Goal: Transaction & Acquisition: Purchase product/service

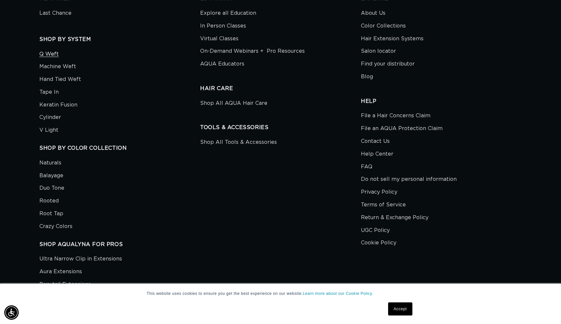
click at [52, 50] on link "Q Weft" at bounding box center [48, 55] width 19 height 11
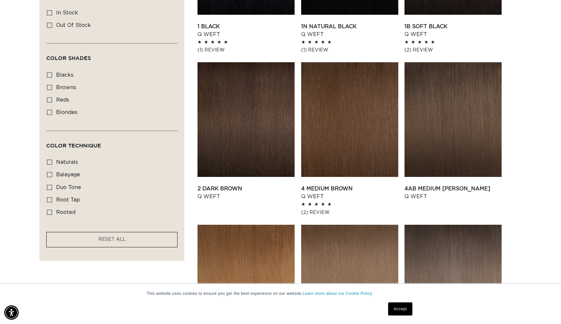
scroll to position [346, 0]
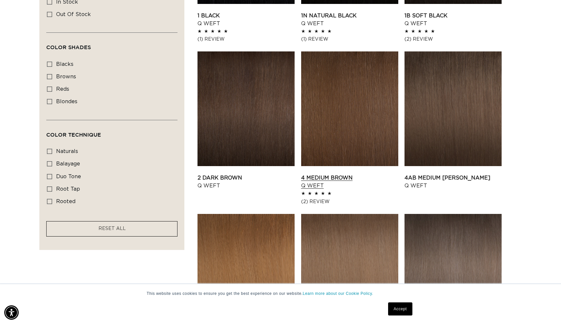
click at [334, 174] on link "4 Medium Brown Q Weft" at bounding box center [349, 182] width 97 height 16
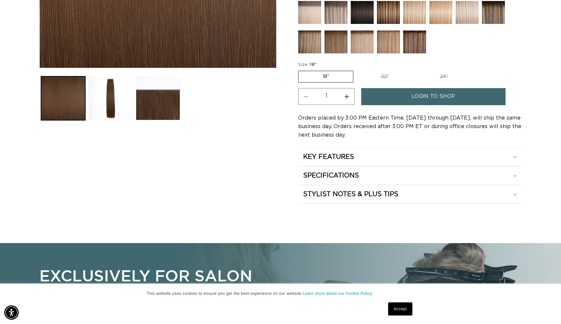
scroll to position [262, 0]
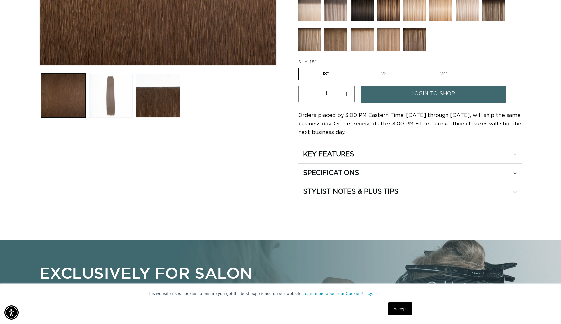
click at [113, 101] on button "Load image 2 in gallery view" at bounding box center [111, 96] width 44 height 44
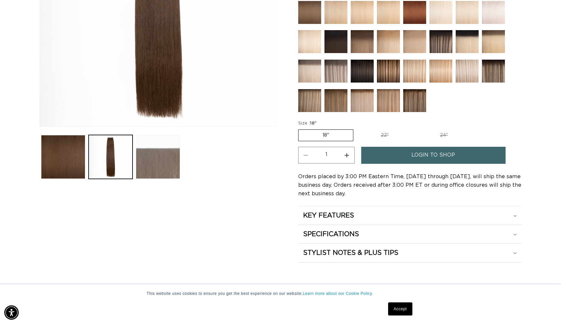
scroll to position [204, 0]
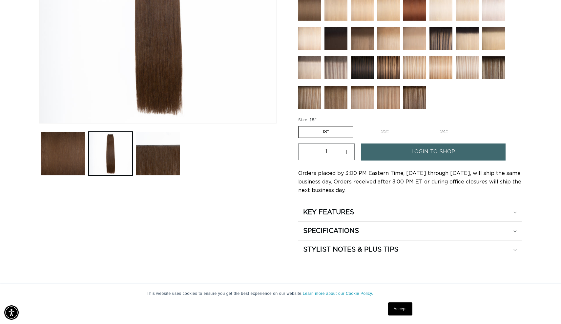
click at [386, 156] on link "login to shop" at bounding box center [433, 152] width 144 height 17
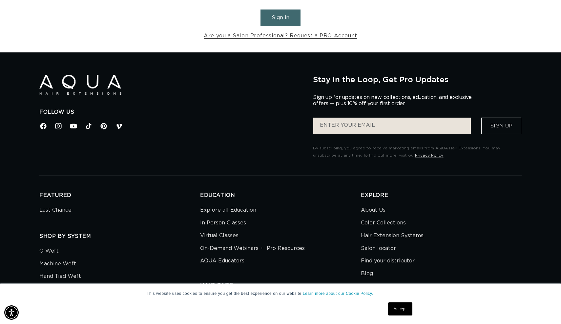
scroll to position [164, 0]
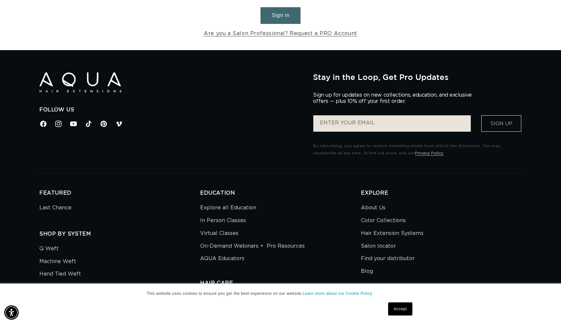
click at [358, 103] on p "Sign up for updates on new collections, education, and exclusive offers — plus …" at bounding box center [395, 98] width 164 height 12
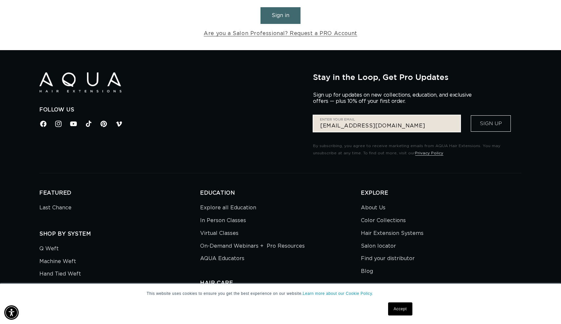
scroll to position [0, 514]
type input "klarissa.salinas031414@yahoo.com"
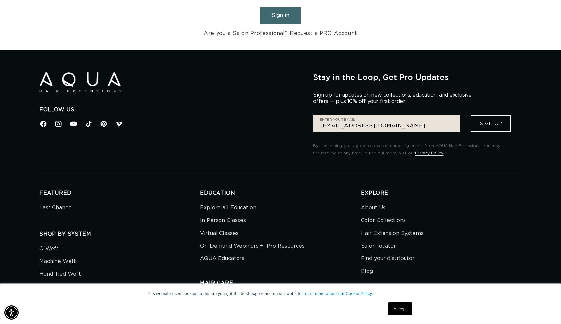
click at [500, 123] on button "Sign Up" at bounding box center [491, 123] width 40 height 16
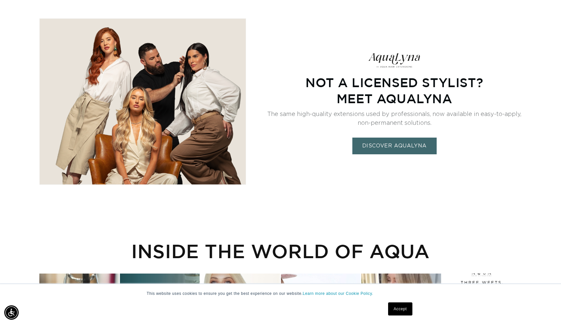
click at [373, 146] on link "DISCOVER AQUALYNA" at bounding box center [394, 145] width 84 height 17
